Goal: Book appointment/travel/reservation

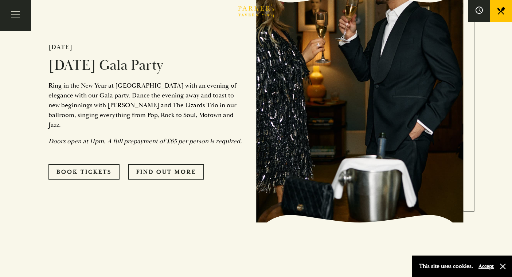
scroll to position [1835, 0]
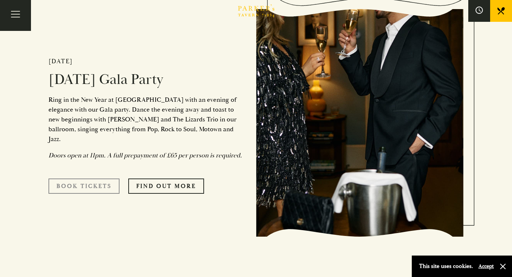
click at [103, 179] on link "BOOK TICKETS" at bounding box center [83, 186] width 71 height 15
click at [86, 179] on link "BOOK TICKETS" at bounding box center [83, 186] width 71 height 15
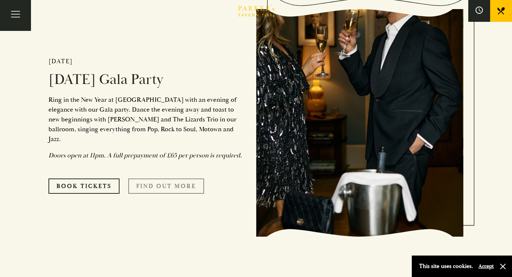
click at [154, 183] on link "FIND OUT MORE" at bounding box center [166, 186] width 76 height 15
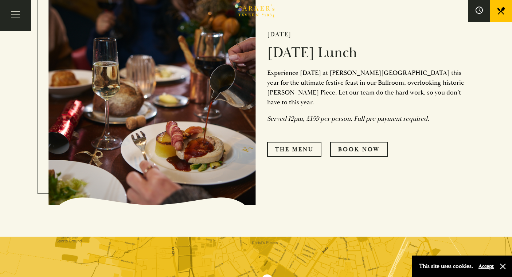
scroll to position [315, 0]
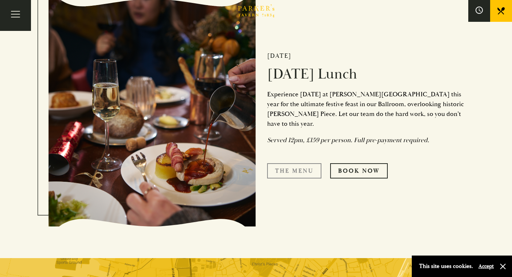
click at [289, 164] on link "The Menu" at bounding box center [294, 170] width 54 height 15
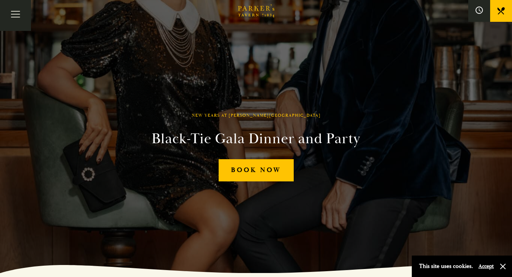
scroll to position [22, 0]
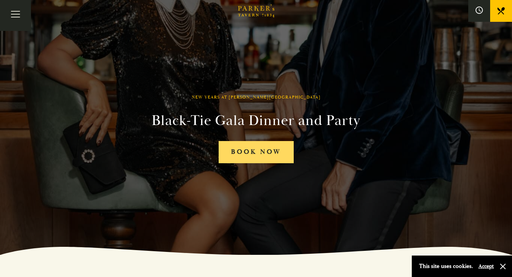
click at [242, 153] on link "Book Now" at bounding box center [255, 152] width 75 height 22
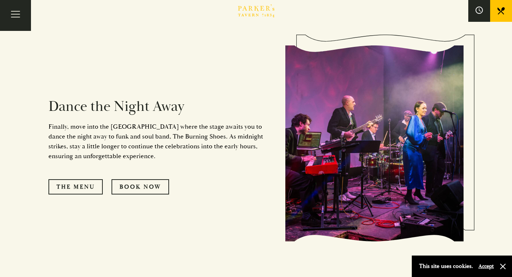
scroll to position [999, 0]
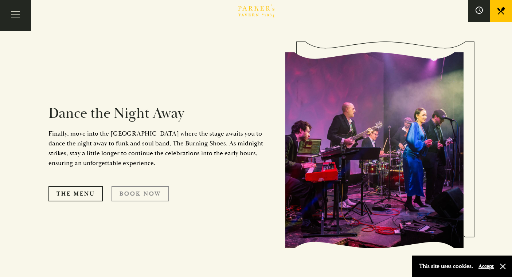
click at [149, 186] on link "Book Now" at bounding box center [140, 193] width 58 height 15
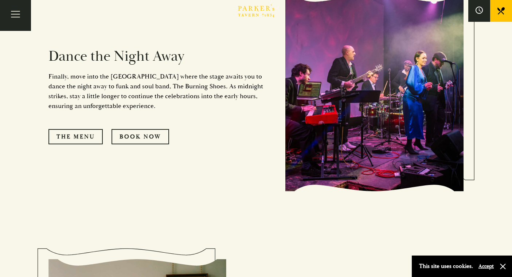
scroll to position [1103, 0]
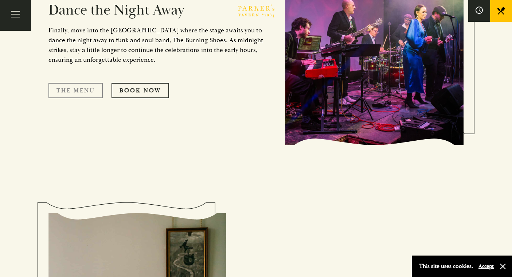
click at [66, 83] on link "The Menu" at bounding box center [75, 90] width 54 height 15
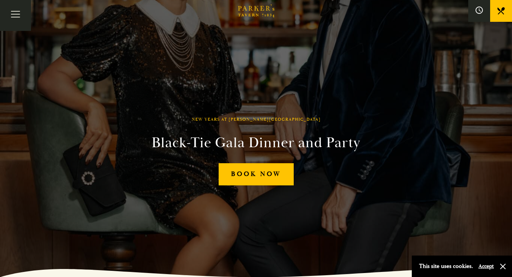
scroll to position [0, 0]
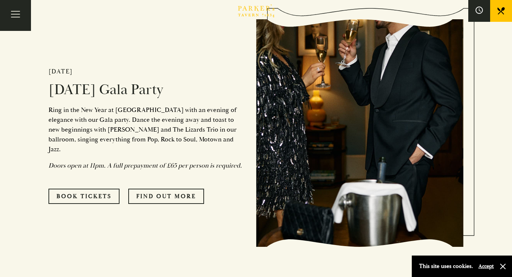
scroll to position [1825, 0]
click at [82, 189] on link "BOOK TICKETS" at bounding box center [83, 196] width 71 height 15
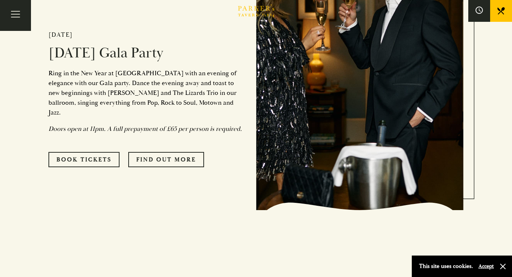
scroll to position [1863, 0]
